Goal: Task Accomplishment & Management: Manage account settings

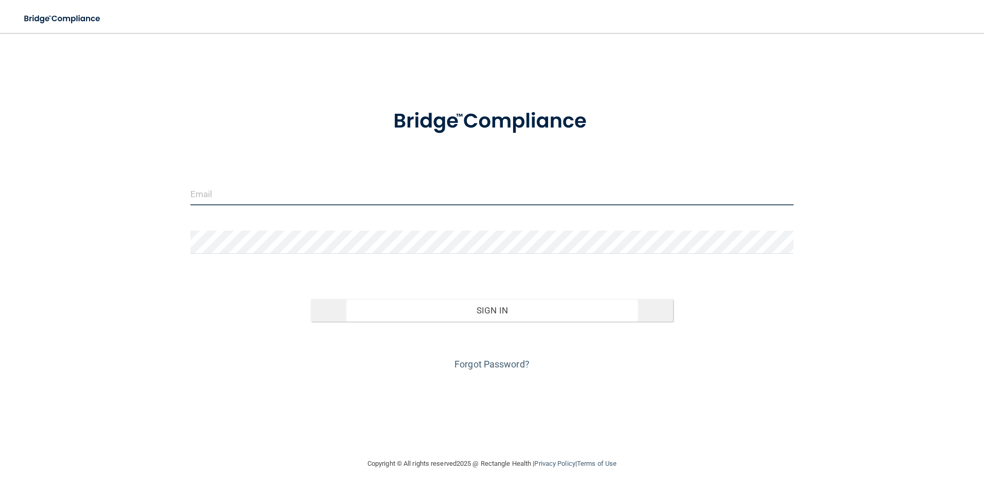
type input "[EMAIL_ADDRESS][DOMAIN_NAME]"
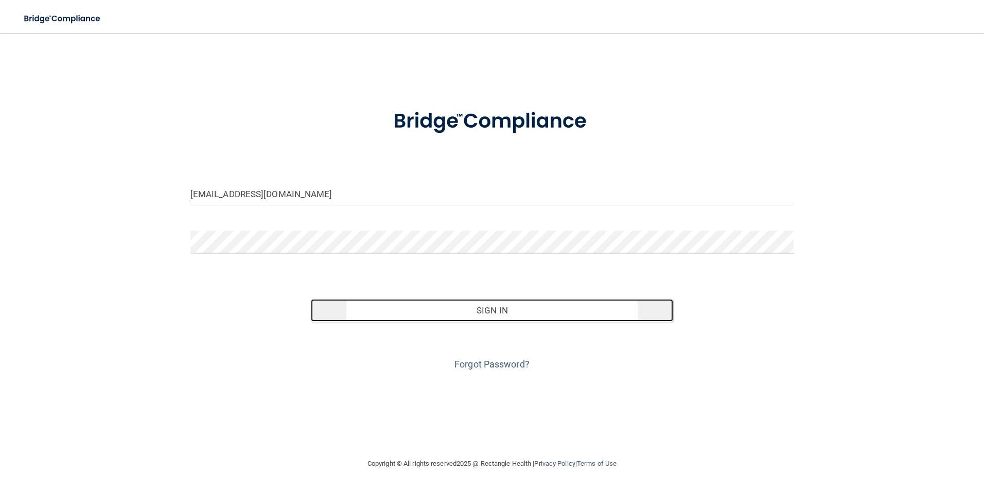
click at [507, 315] on button "Sign In" at bounding box center [492, 310] width 362 height 23
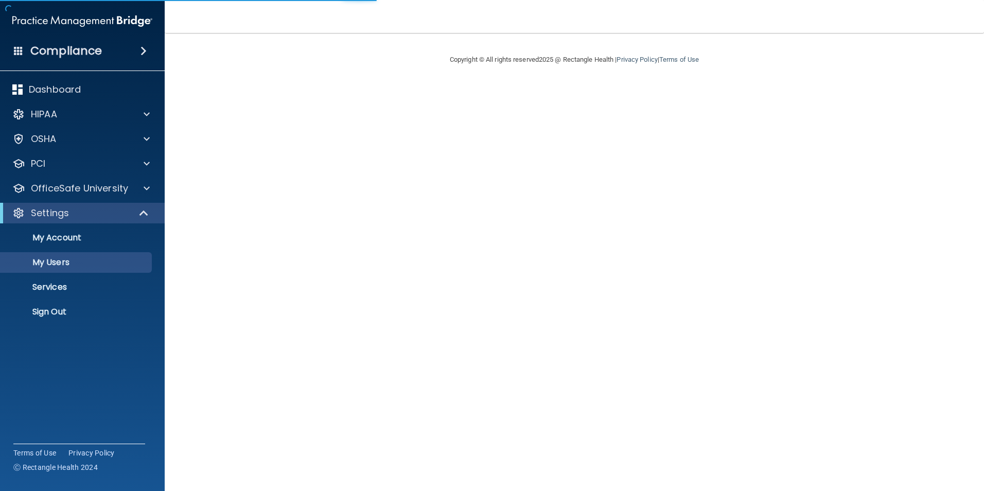
select select "20"
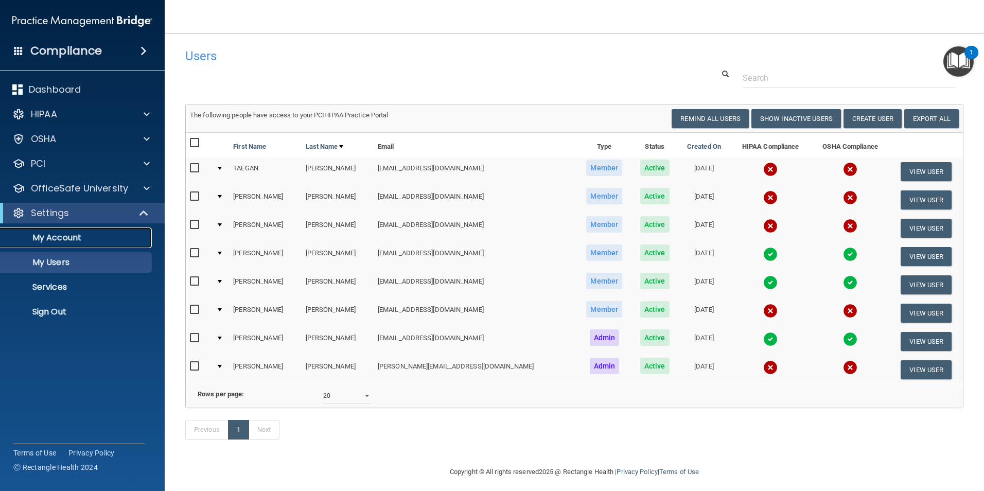
click at [91, 241] on p "My Account" at bounding box center [77, 238] width 141 height 10
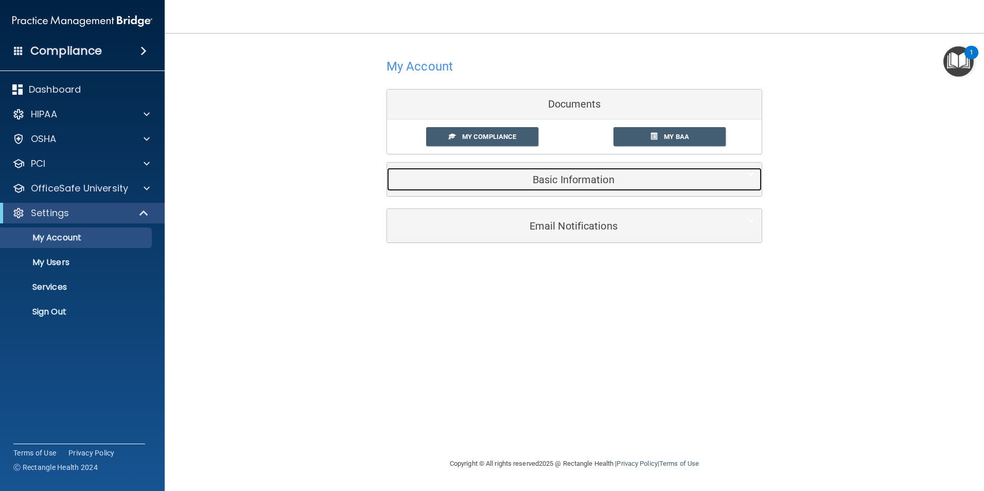
click at [602, 185] on h5 "Basic Information" at bounding box center [559, 179] width 328 height 11
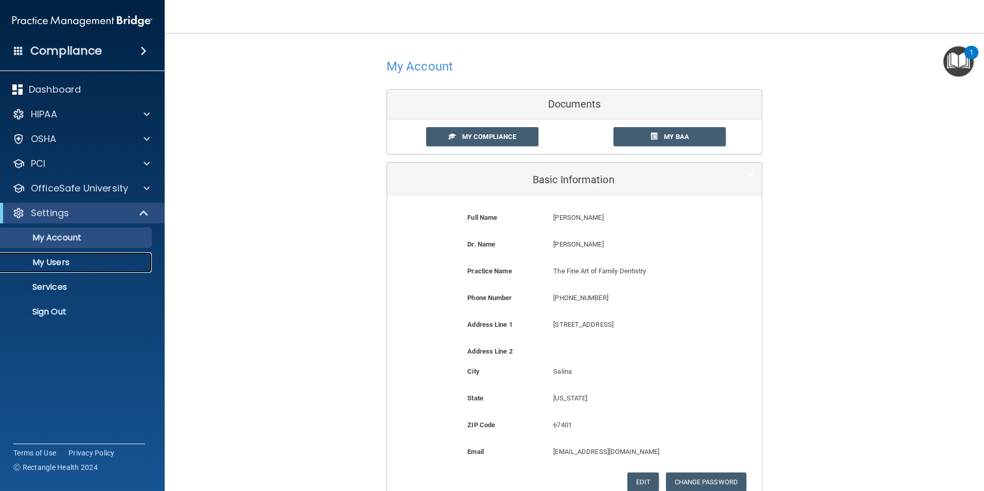
click at [77, 263] on p "My Users" at bounding box center [77, 262] width 141 height 10
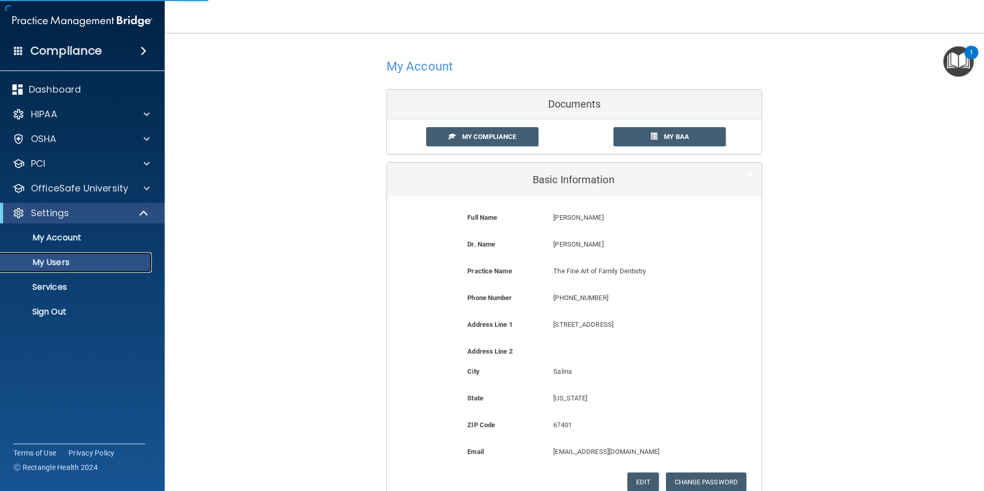
click at [77, 263] on p "My Users" at bounding box center [77, 262] width 141 height 10
select select "20"
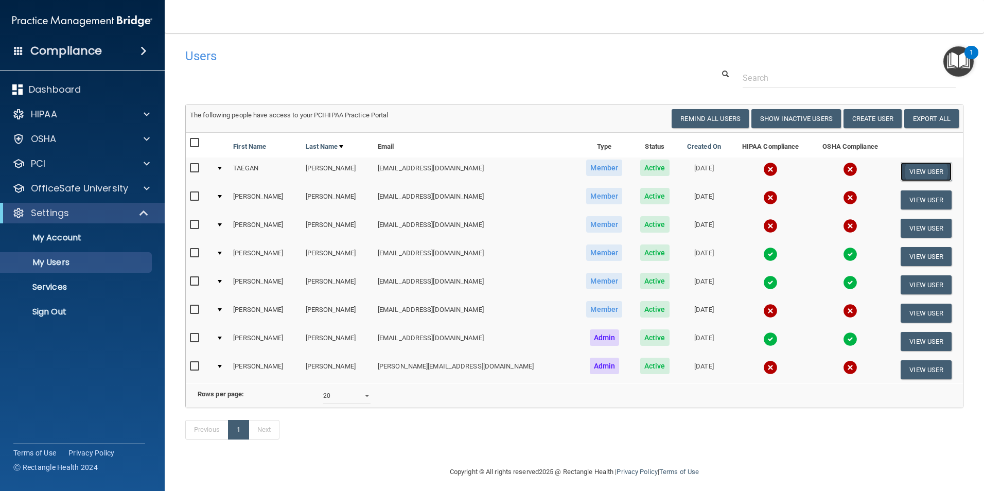
click at [914, 169] on button "View User" at bounding box center [926, 171] width 51 height 19
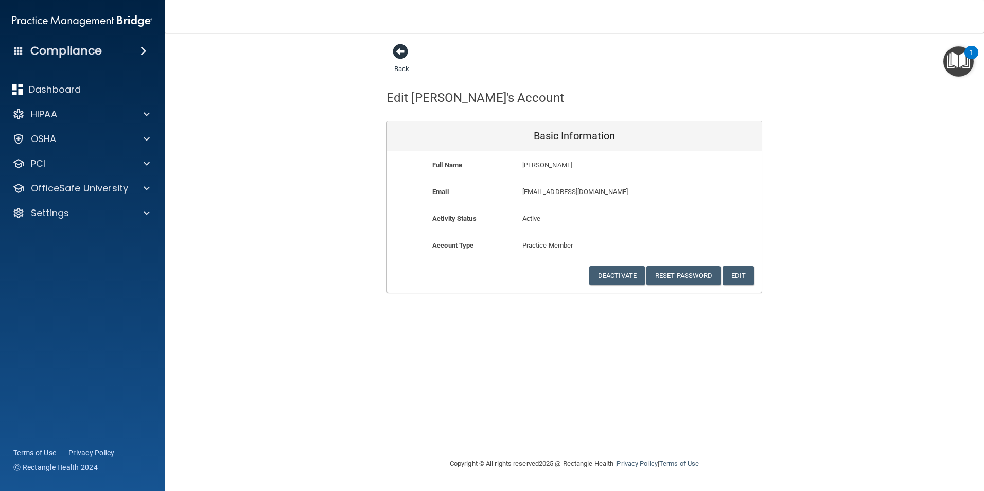
click at [404, 51] on span at bounding box center [400, 51] width 15 height 15
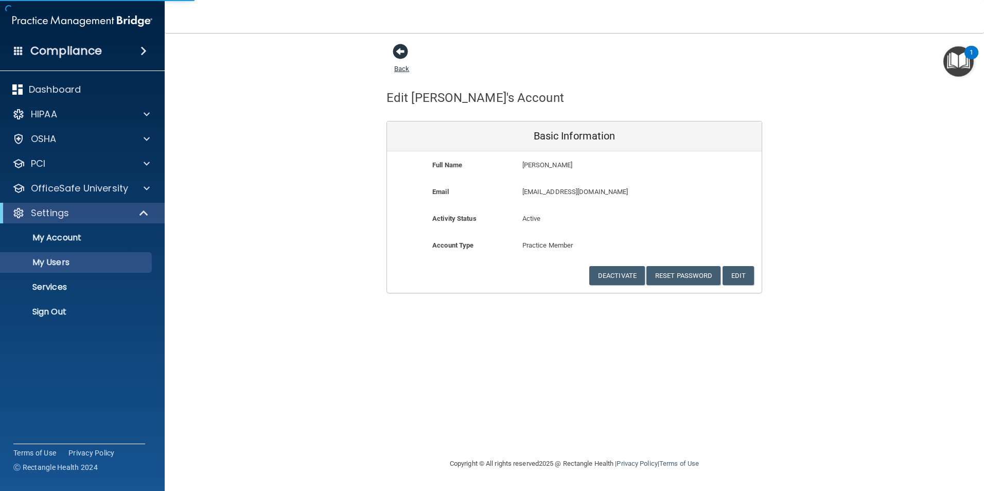
select select "20"
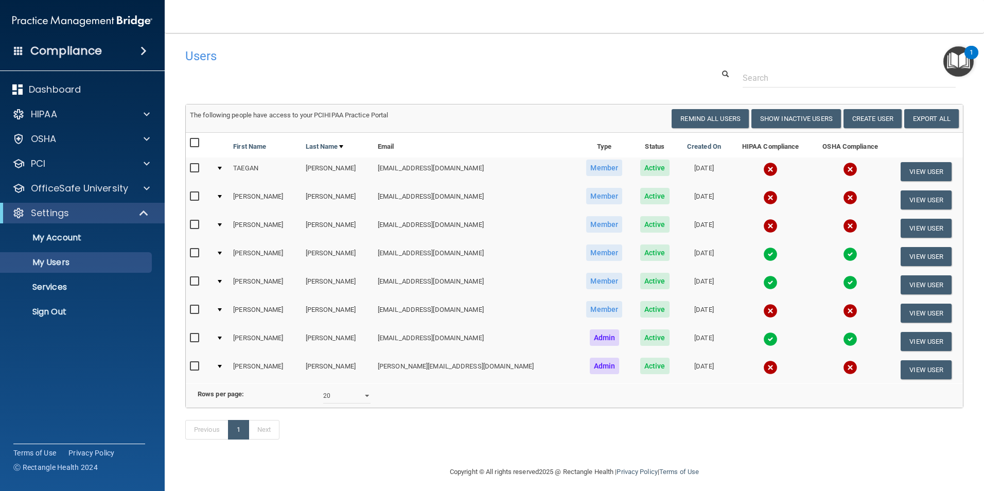
click at [195, 169] on input "checkbox" at bounding box center [196, 168] width 12 height 8
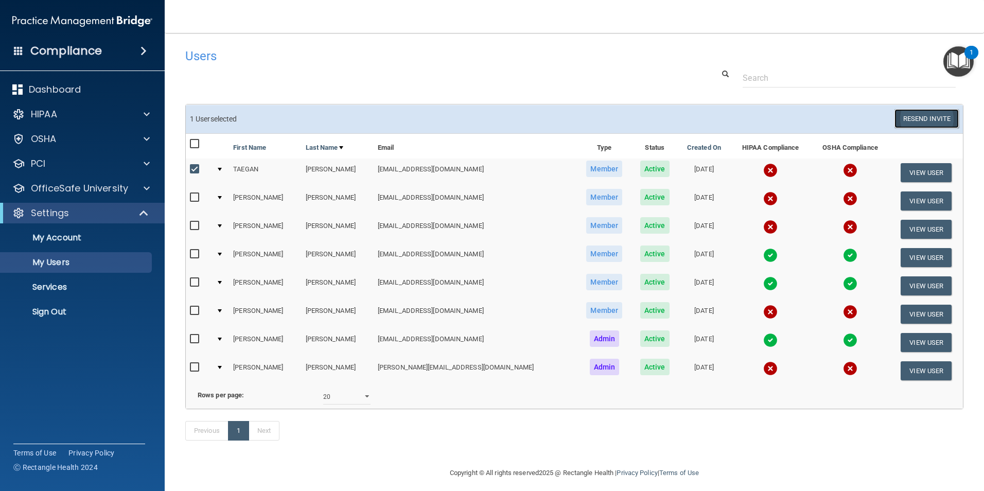
click at [912, 119] on button "Resend Invite" at bounding box center [927, 118] width 64 height 19
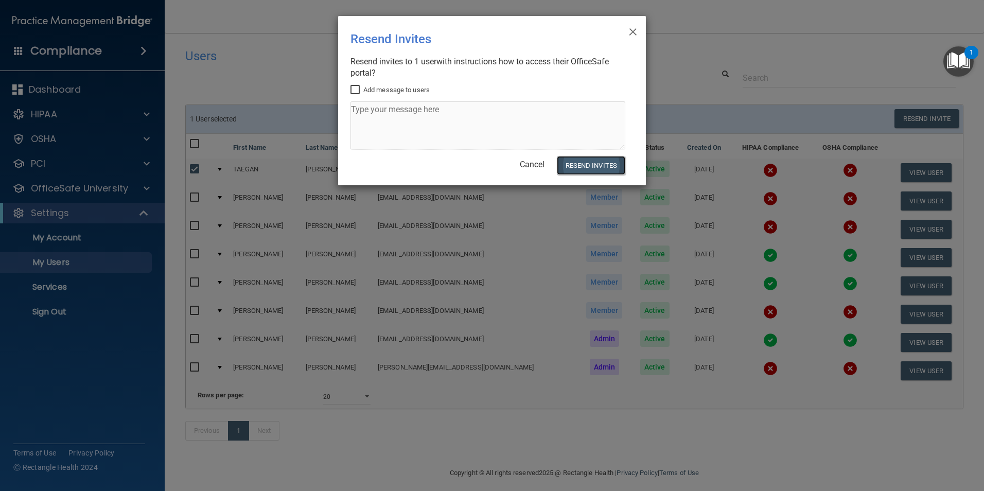
click at [590, 165] on button "Resend Invites" at bounding box center [591, 165] width 68 height 19
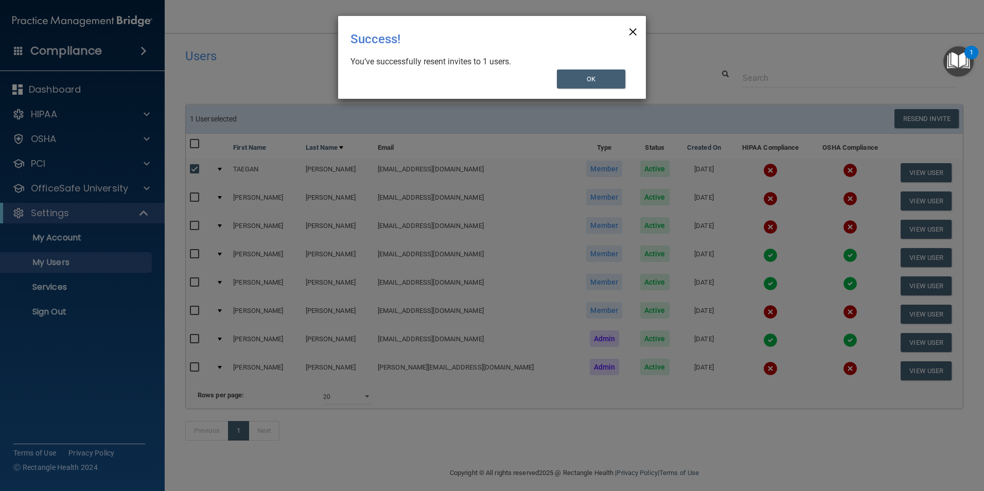
click at [636, 30] on span "×" at bounding box center [633, 30] width 9 height 21
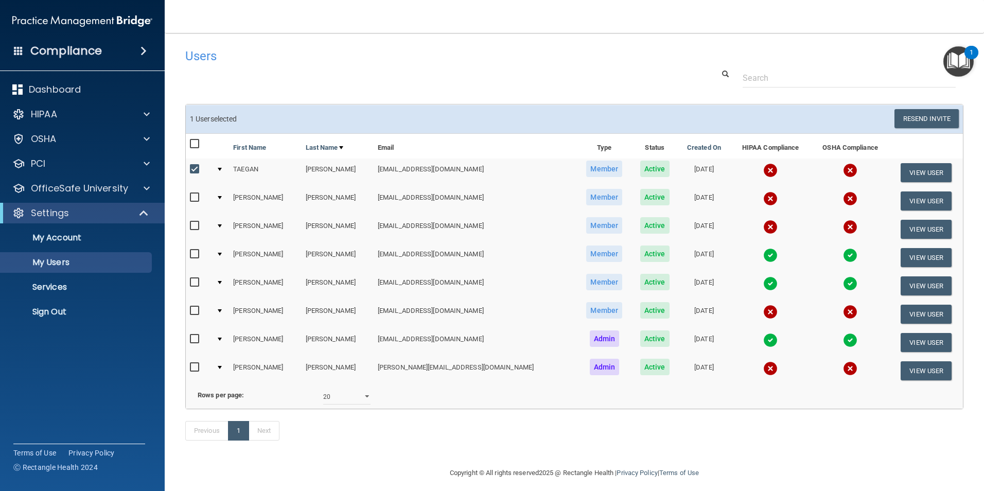
click at [196, 169] on input "checkbox" at bounding box center [196, 169] width 12 height 8
checkbox input "false"
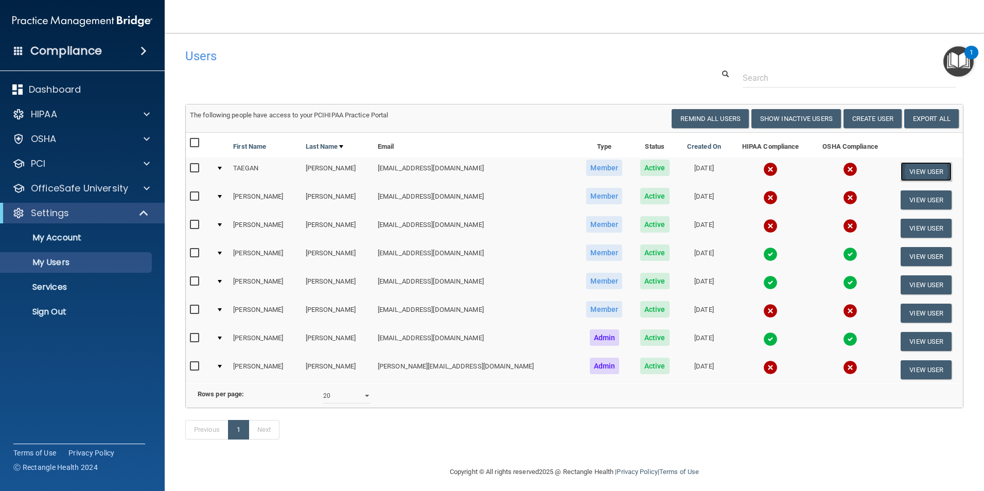
click at [914, 168] on button "View User" at bounding box center [926, 171] width 51 height 19
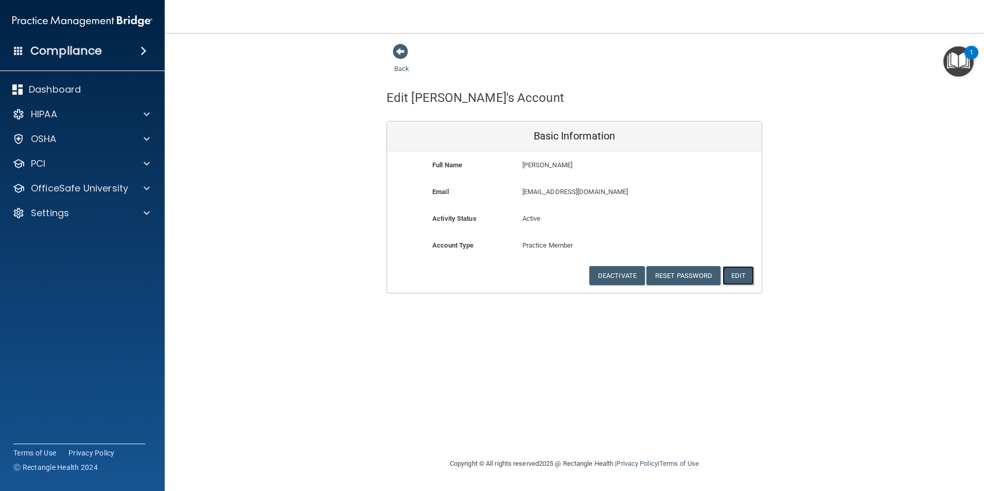
click at [742, 273] on button "Edit" at bounding box center [738, 275] width 31 height 19
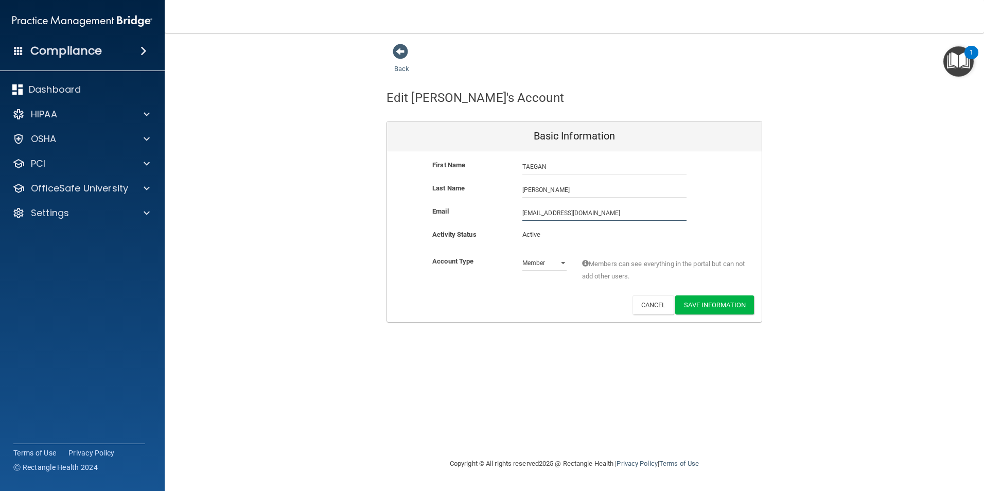
click at [523, 214] on input "taegan@gmail.com" at bounding box center [605, 212] width 164 height 15
type input "garretttaegan@gmail.com"
click at [693, 307] on button "Save Information" at bounding box center [714, 305] width 79 height 19
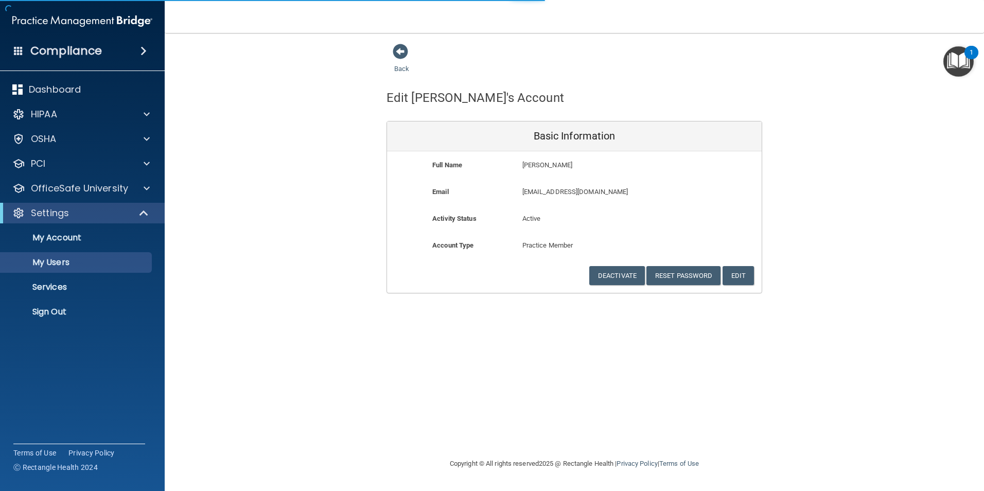
select select "20"
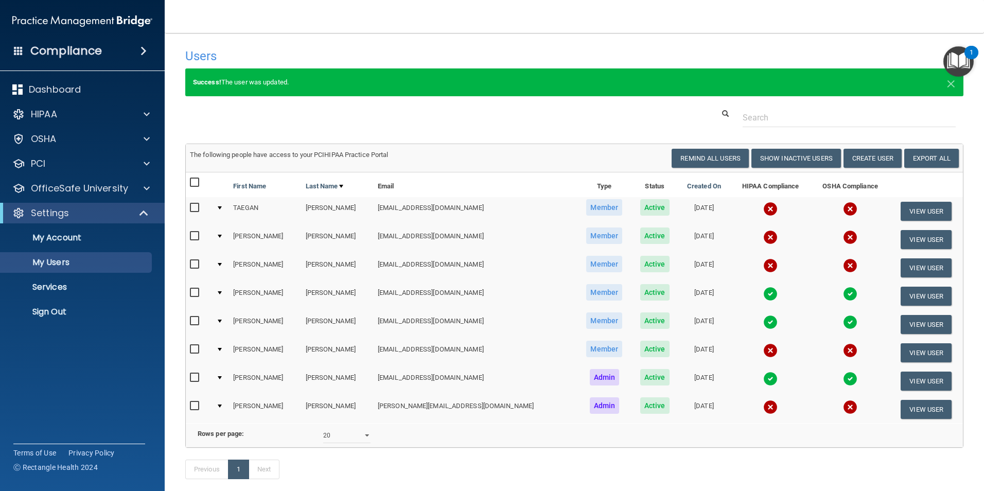
click at [194, 210] on input "checkbox" at bounding box center [196, 208] width 12 height 8
checkbox input "true"
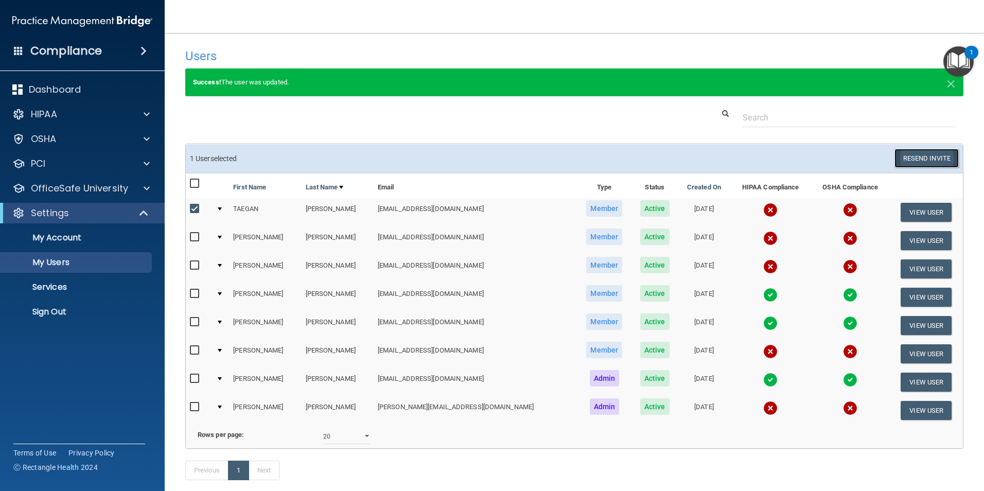
click at [915, 153] on button "Resend Invite" at bounding box center [927, 158] width 64 height 19
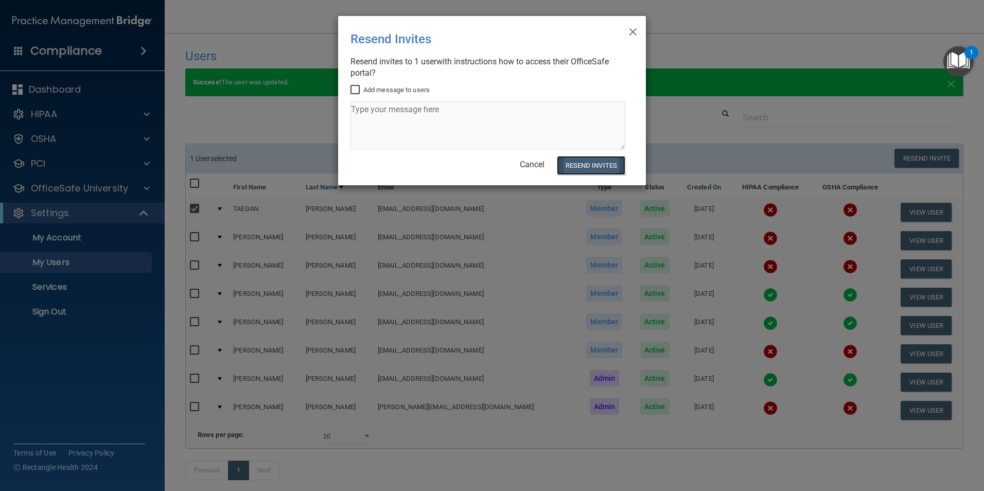
click at [603, 164] on button "Resend Invites" at bounding box center [591, 165] width 68 height 19
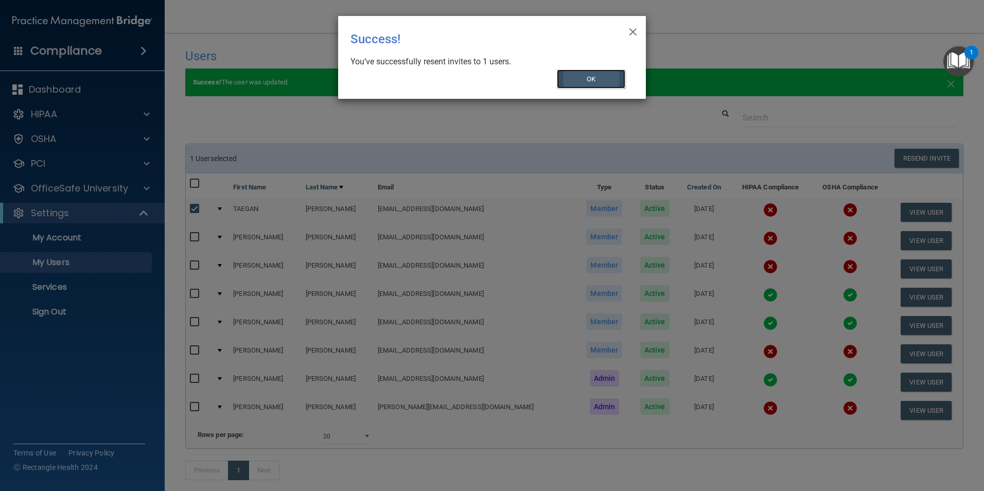
click at [591, 78] on button "OK" at bounding box center [591, 79] width 69 height 19
